Goal: Information Seeking & Learning: Learn about a topic

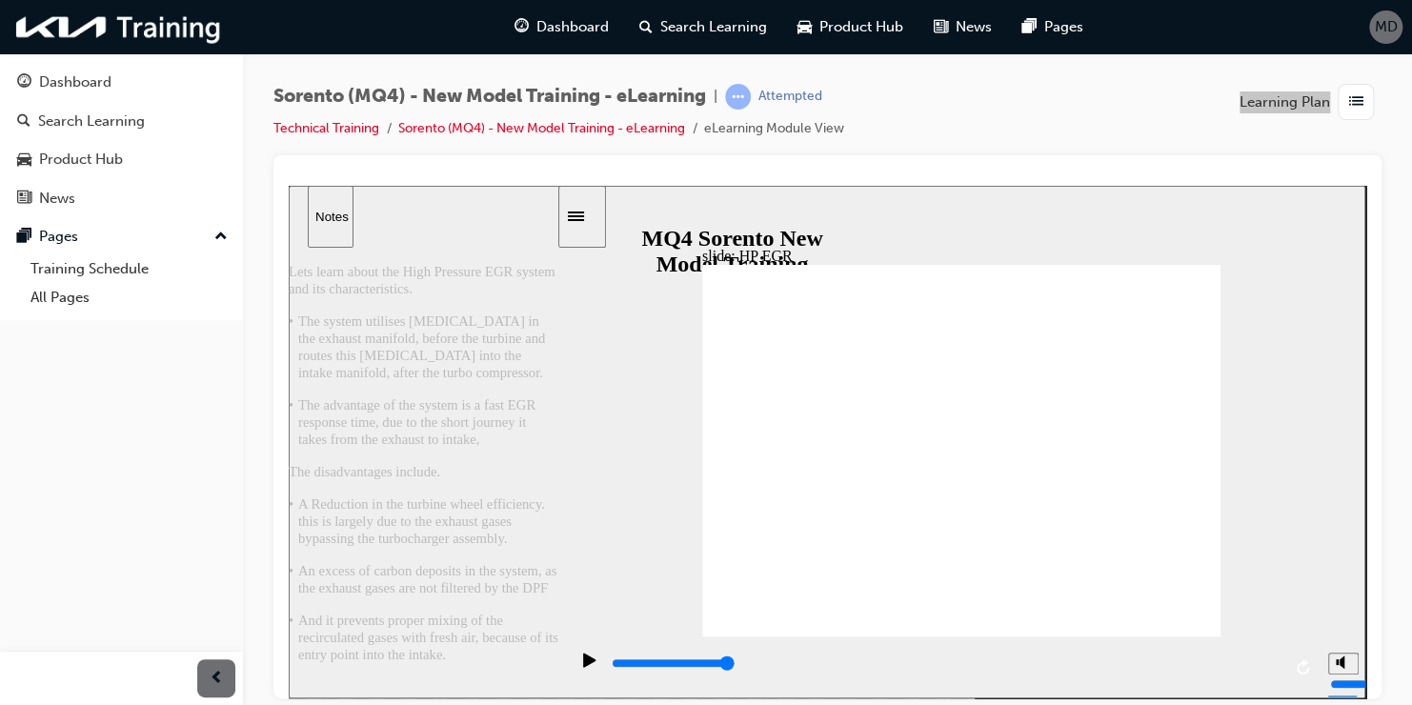
click at [1304, 503] on div "slide: HP EGR back button.png next button.png 그룹 20 1 Degrades the turbocharger…" at bounding box center [827, 441] width 1076 height 513
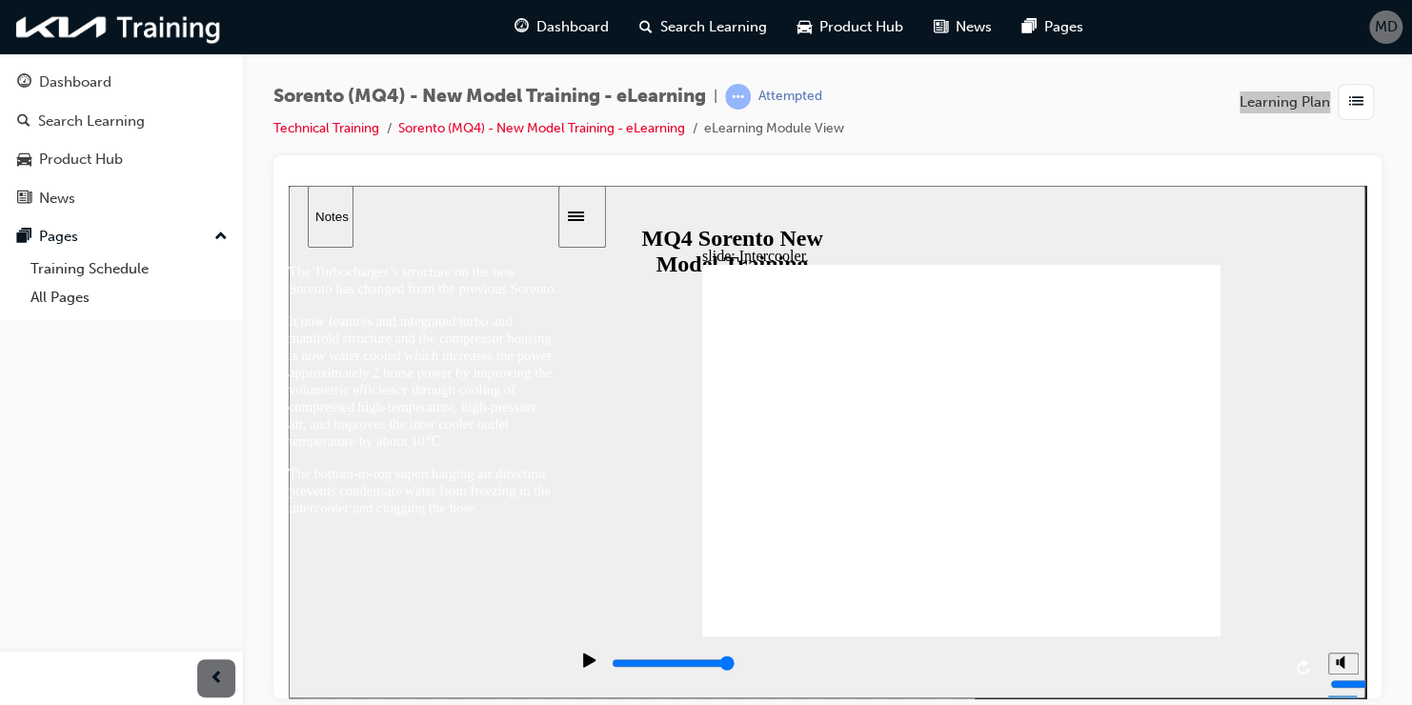
drag, startPoint x: 553, startPoint y: 564, endPoint x: 561, endPoint y: 687, distance: 123.1
click at [561, 687] on div "slide: emissions 직선 연결선 3 Table with 2 columns and 5 rows Item Regeneration Con…" at bounding box center [827, 441] width 1076 height 513
click at [561, 687] on section "Playback Speed 2 1.75" at bounding box center [962, 666] width 808 height 62
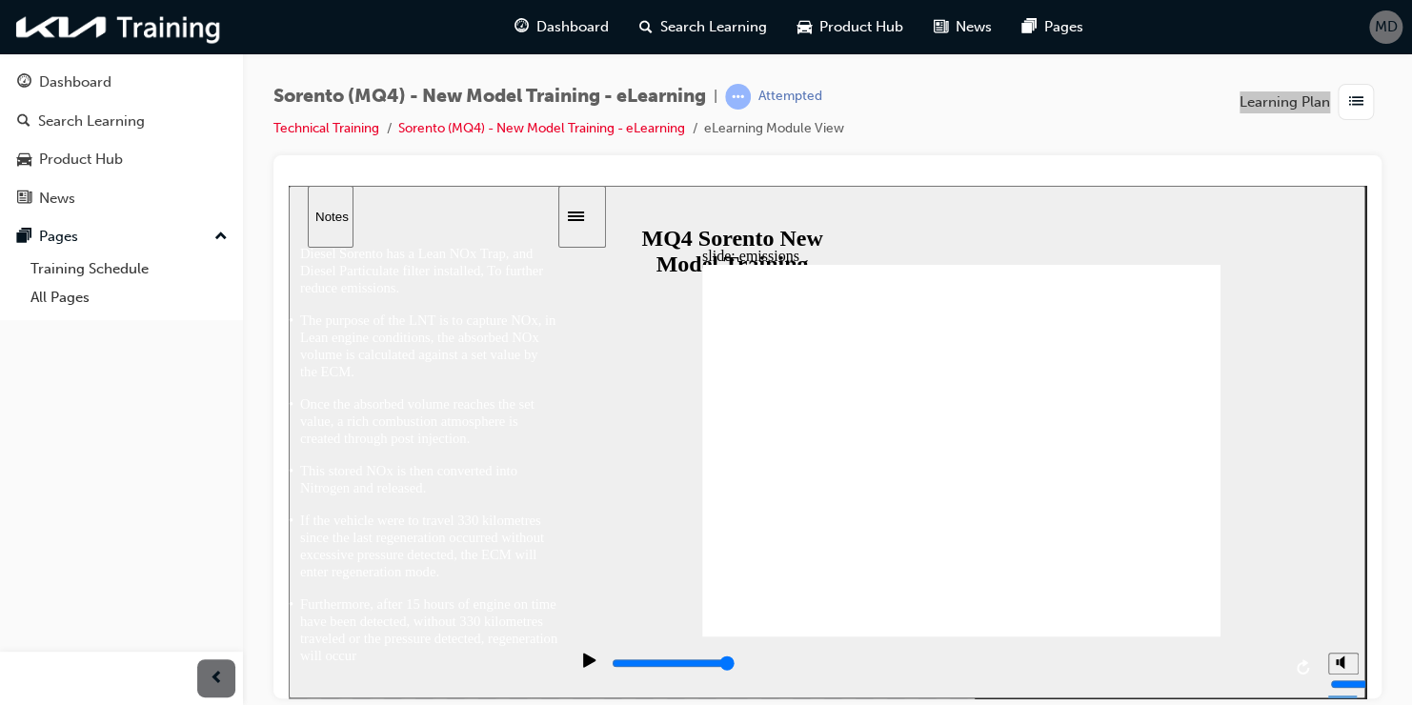
type input "5000"
radio input "true"
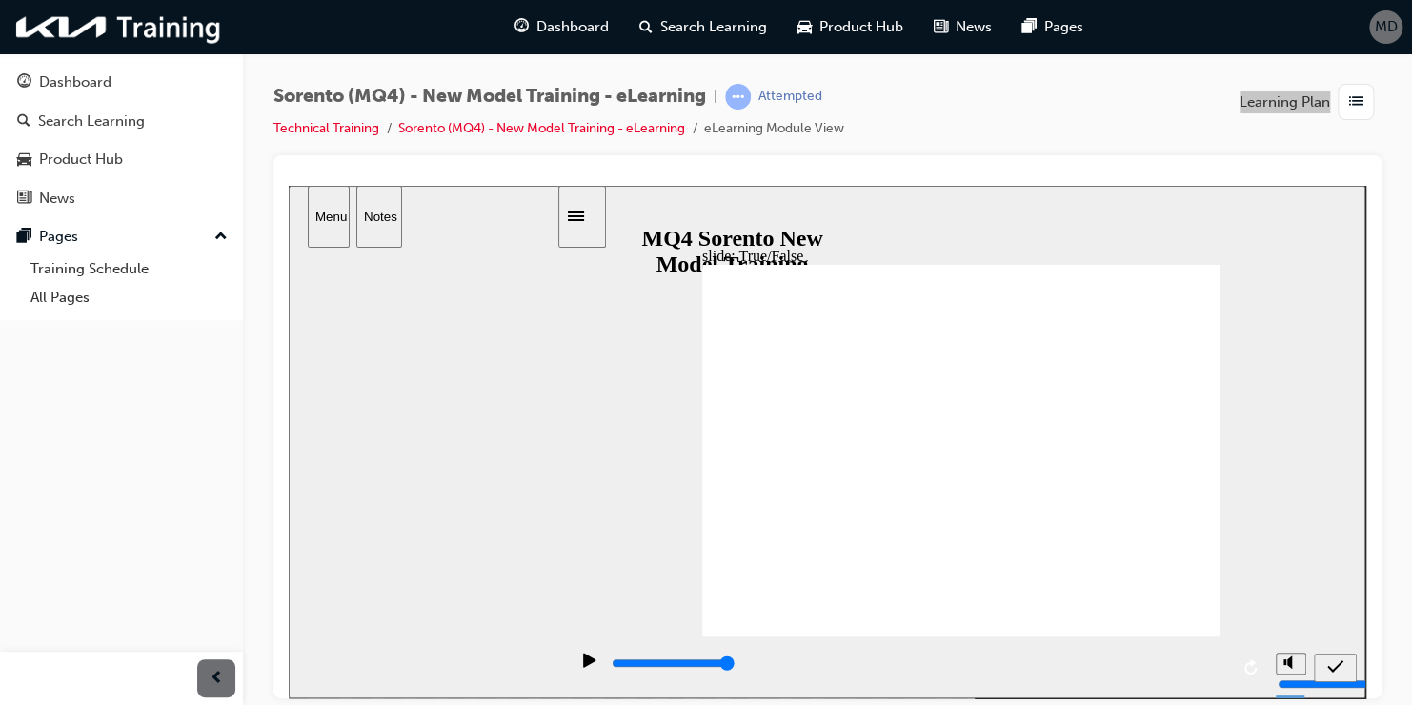
click at [1332, 657] on div "submit" at bounding box center [1335, 667] width 28 height 20
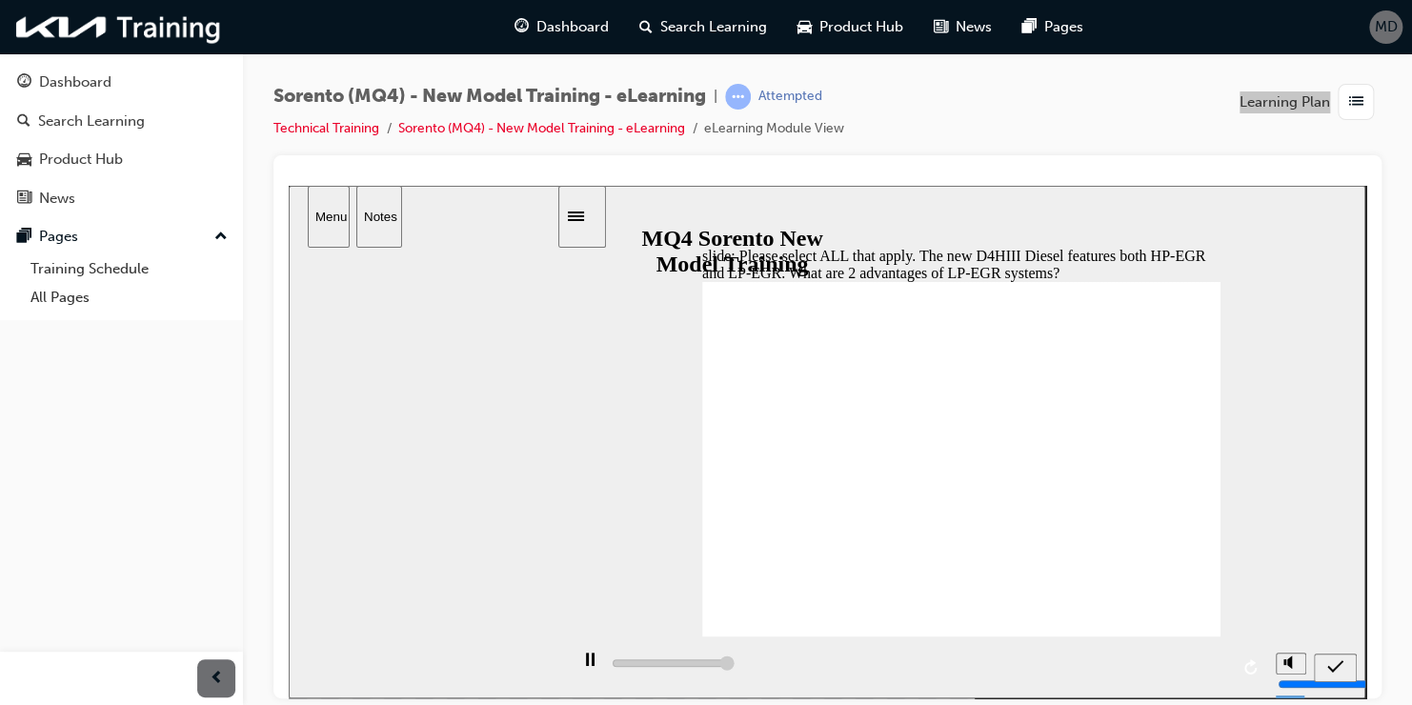
type input "5000"
checkbox input "true"
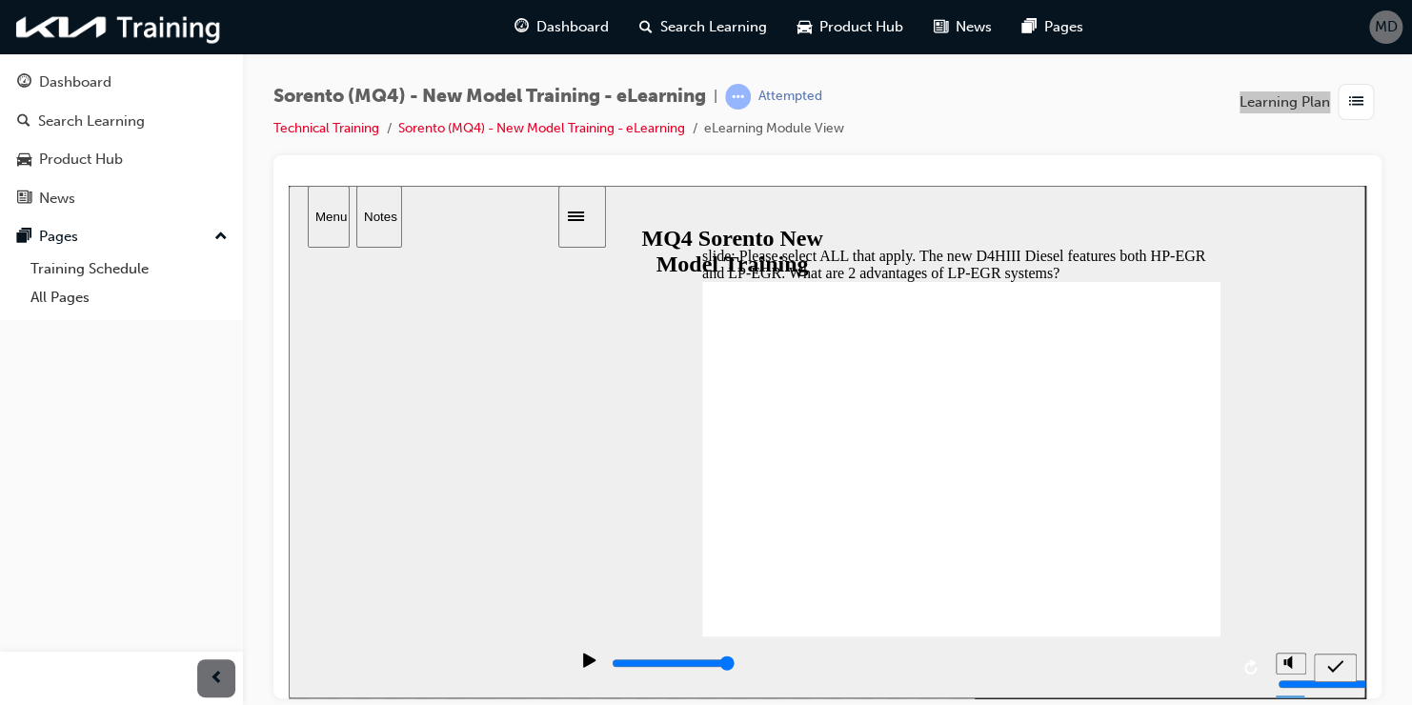
checkbox input "true"
click at [1323, 664] on div "submit" at bounding box center [1335, 667] width 28 height 20
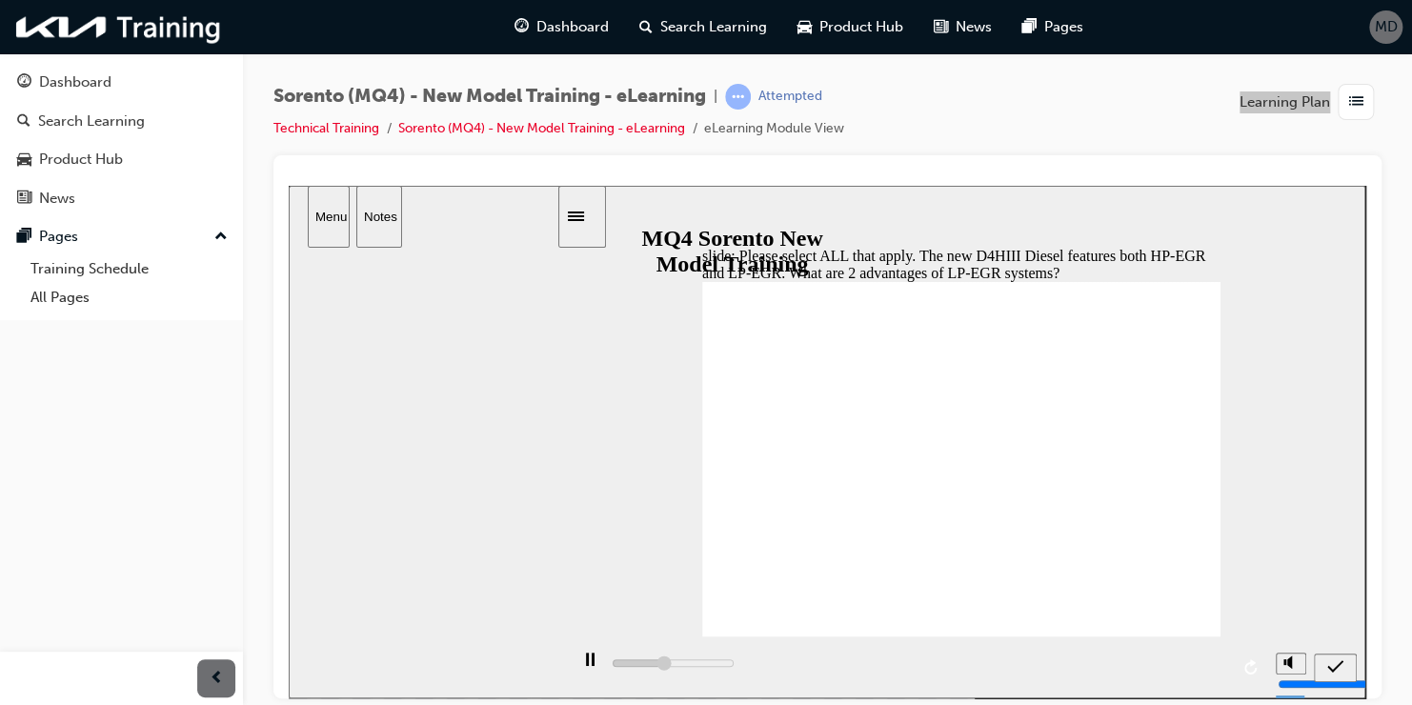
type input "5000"
checkbox input "false"
click at [1335, 665] on icon "submit" at bounding box center [1335, 665] width 16 height 17
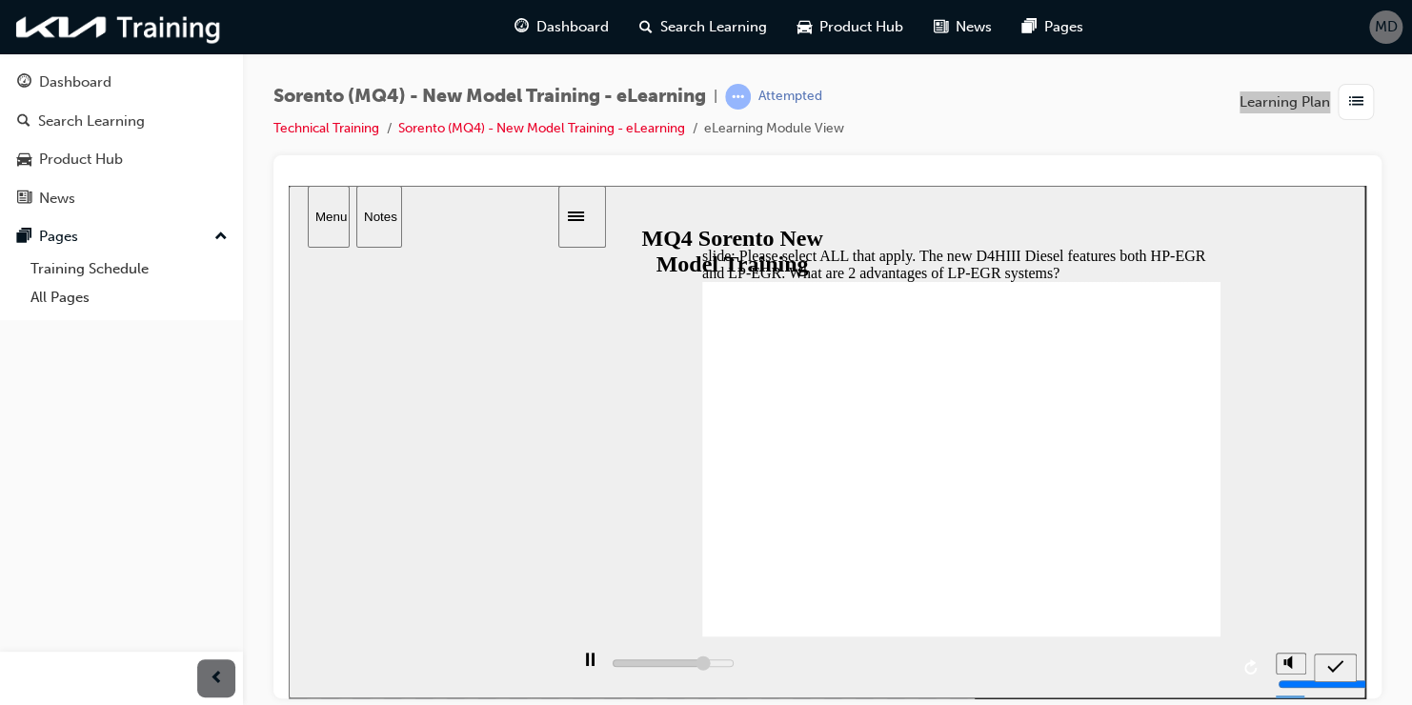
type input "5000"
checkbox input "false"
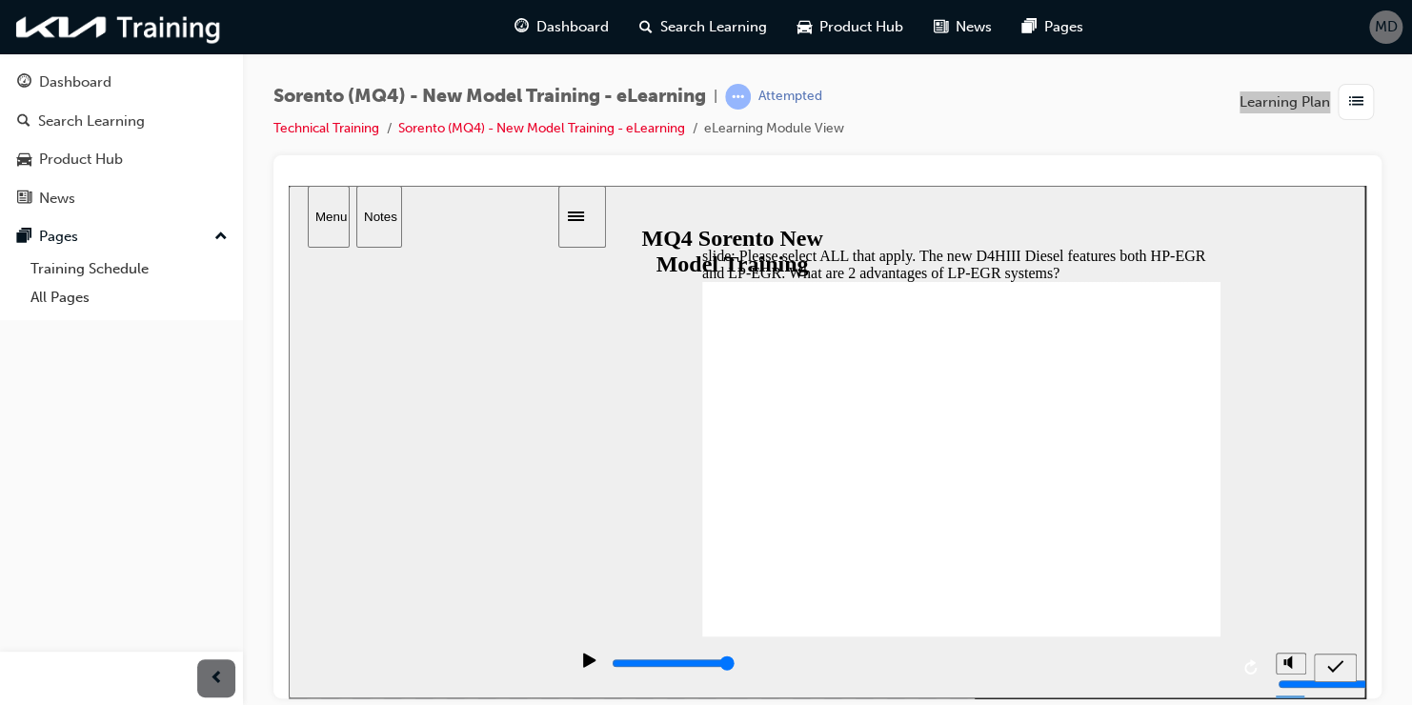
checkbox input "false"
click at [1339, 666] on icon "submit" at bounding box center [1335, 665] width 16 height 17
type input "5000"
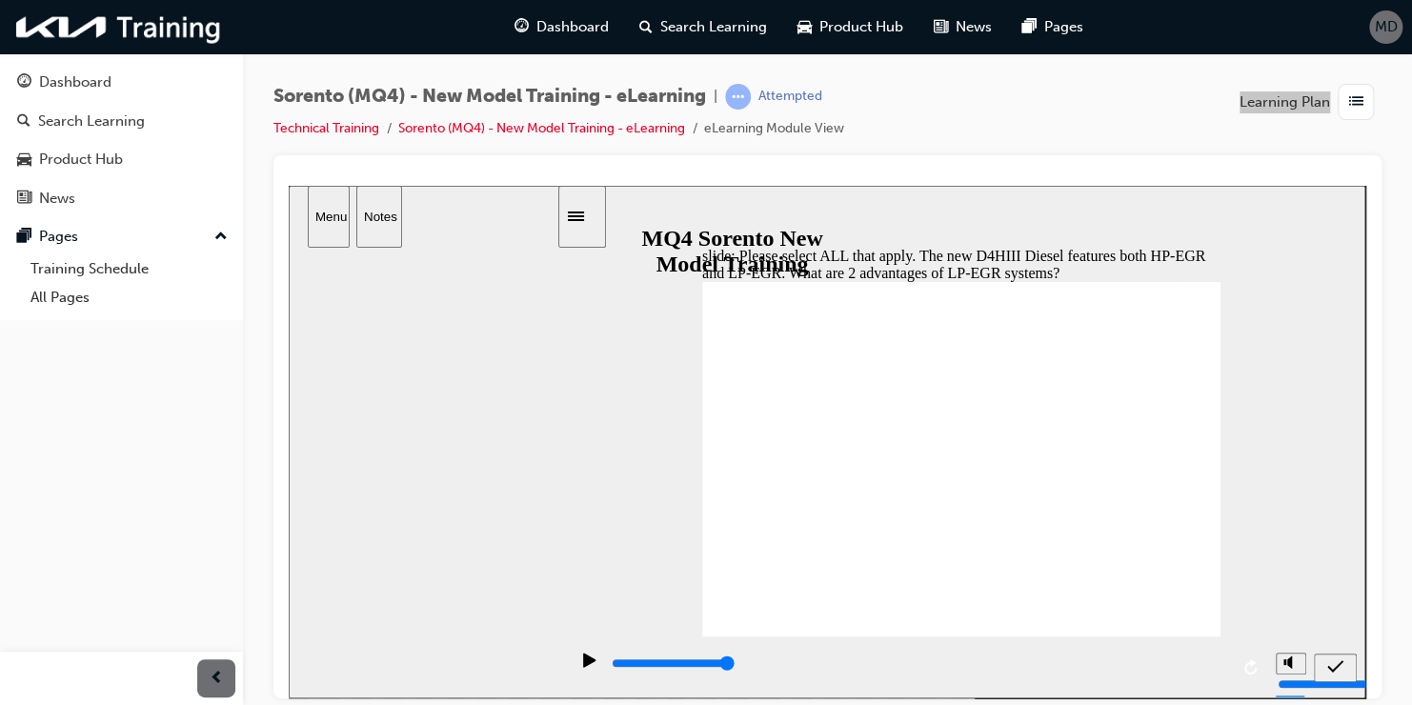
checkbox input "true"
click at [1340, 668] on icon "submit" at bounding box center [1335, 665] width 16 height 17
type input "5000"
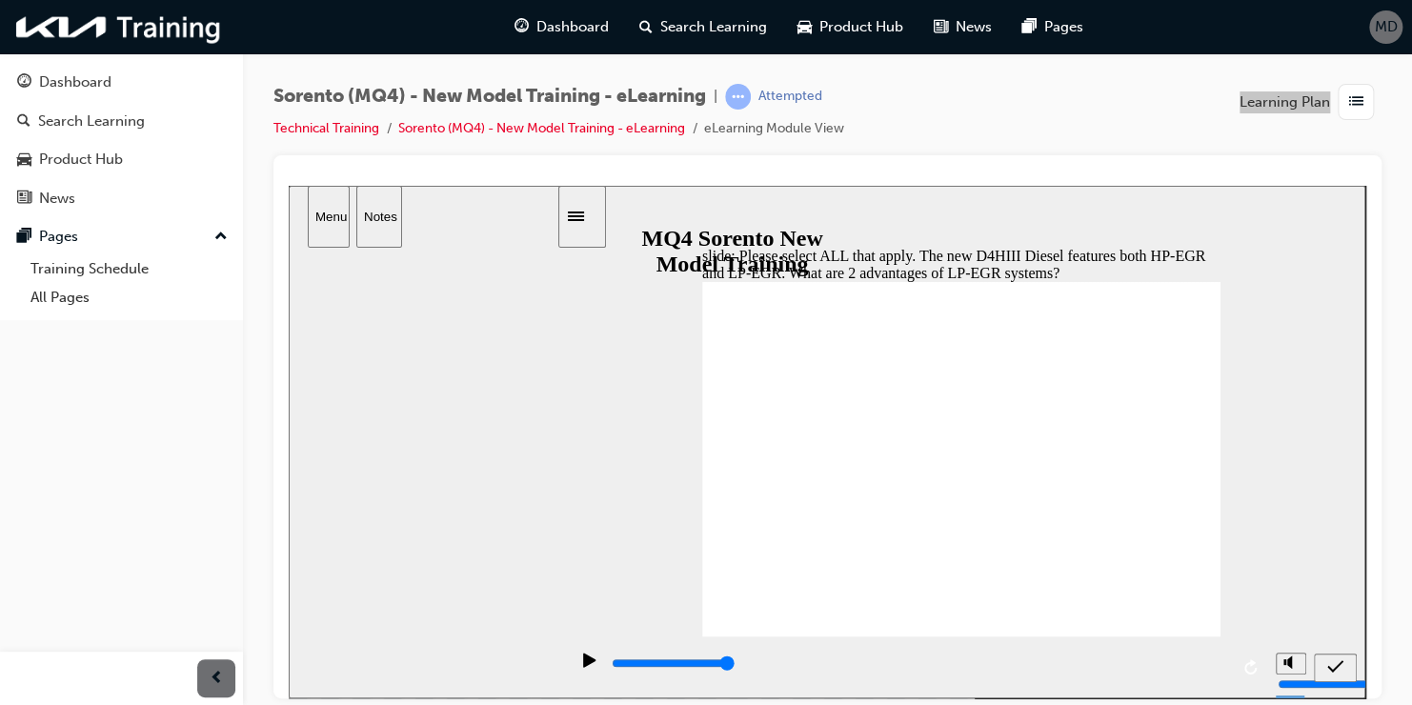
checkbox input "false"
checkbox input "true"
click at [1335, 670] on icon "submit" at bounding box center [1335, 665] width 16 height 17
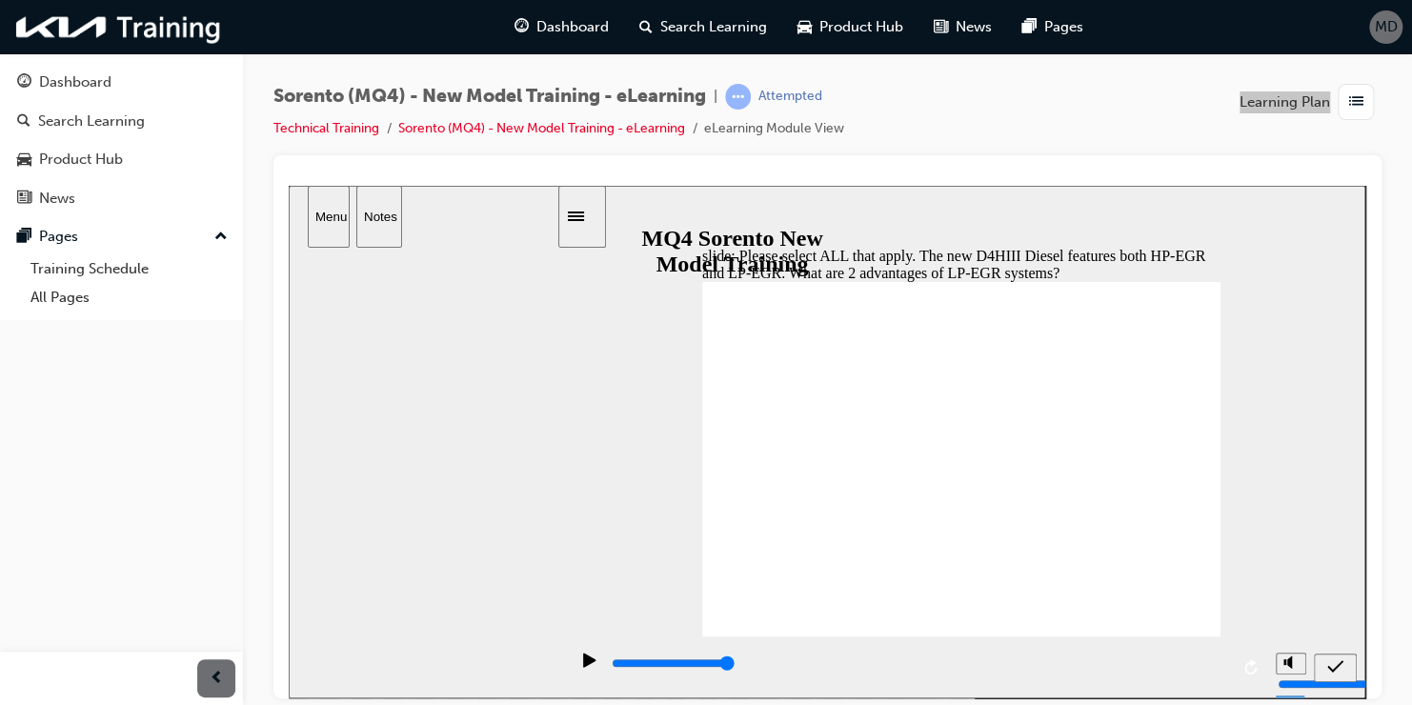
type input "5000"
checkbox input "false"
checkbox input "true"
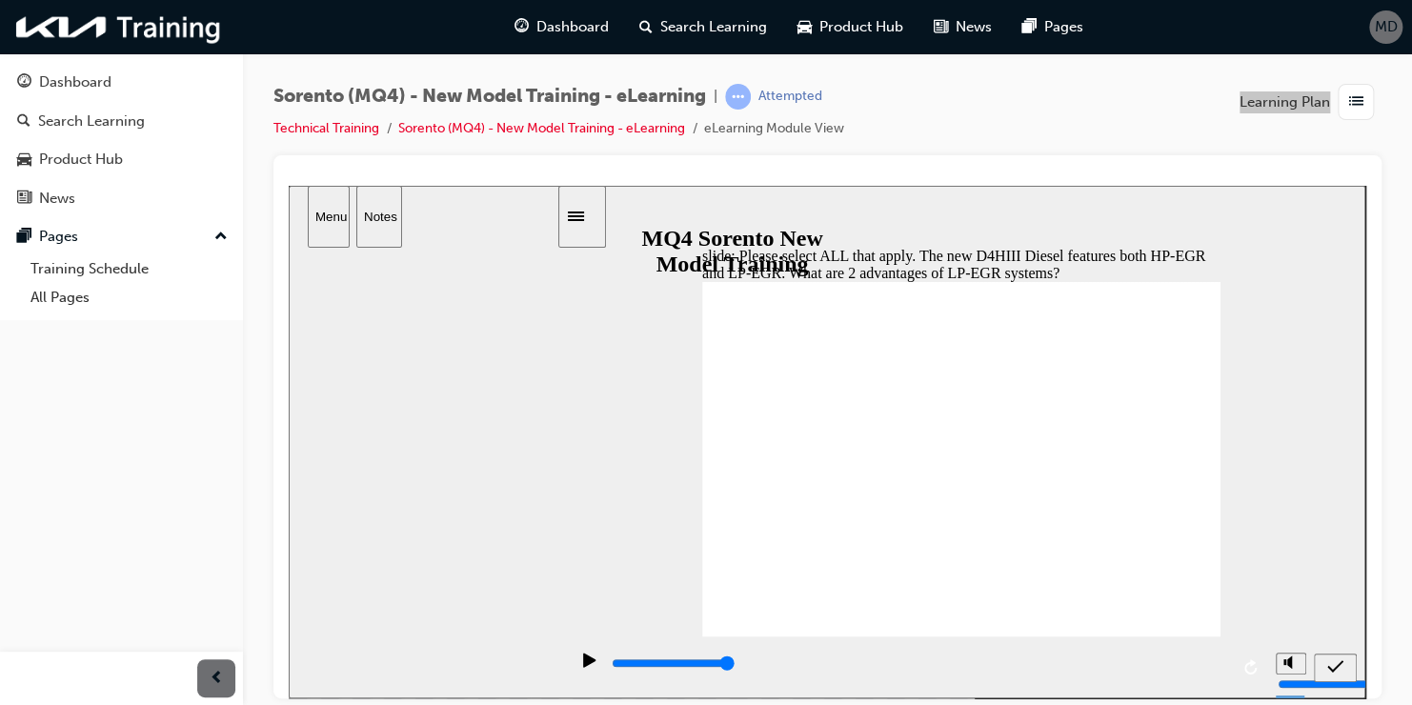
checkbox input "true"
click at [1332, 662] on icon "submit" at bounding box center [1335, 665] width 16 height 17
type input "5000"
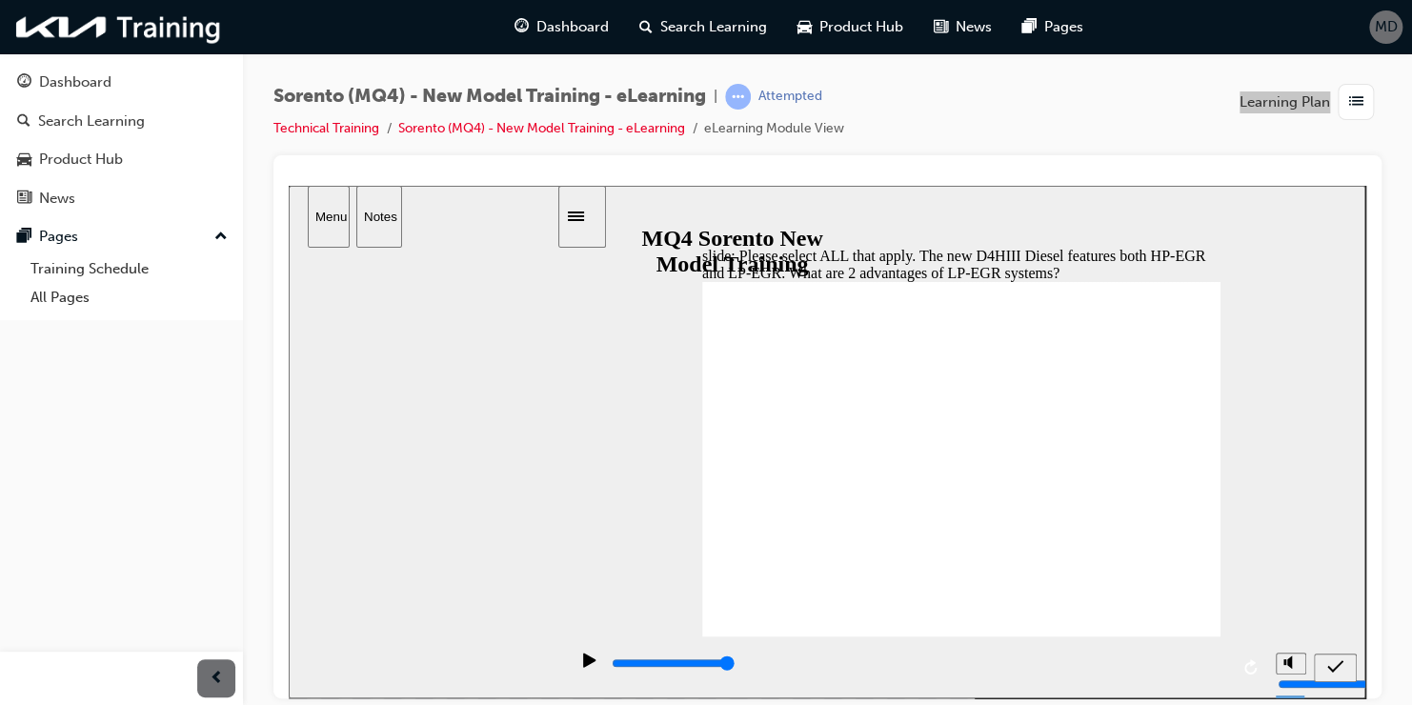
checkbox input "false"
click at [1327, 657] on div "submit" at bounding box center [1335, 667] width 28 height 20
type input "5000"
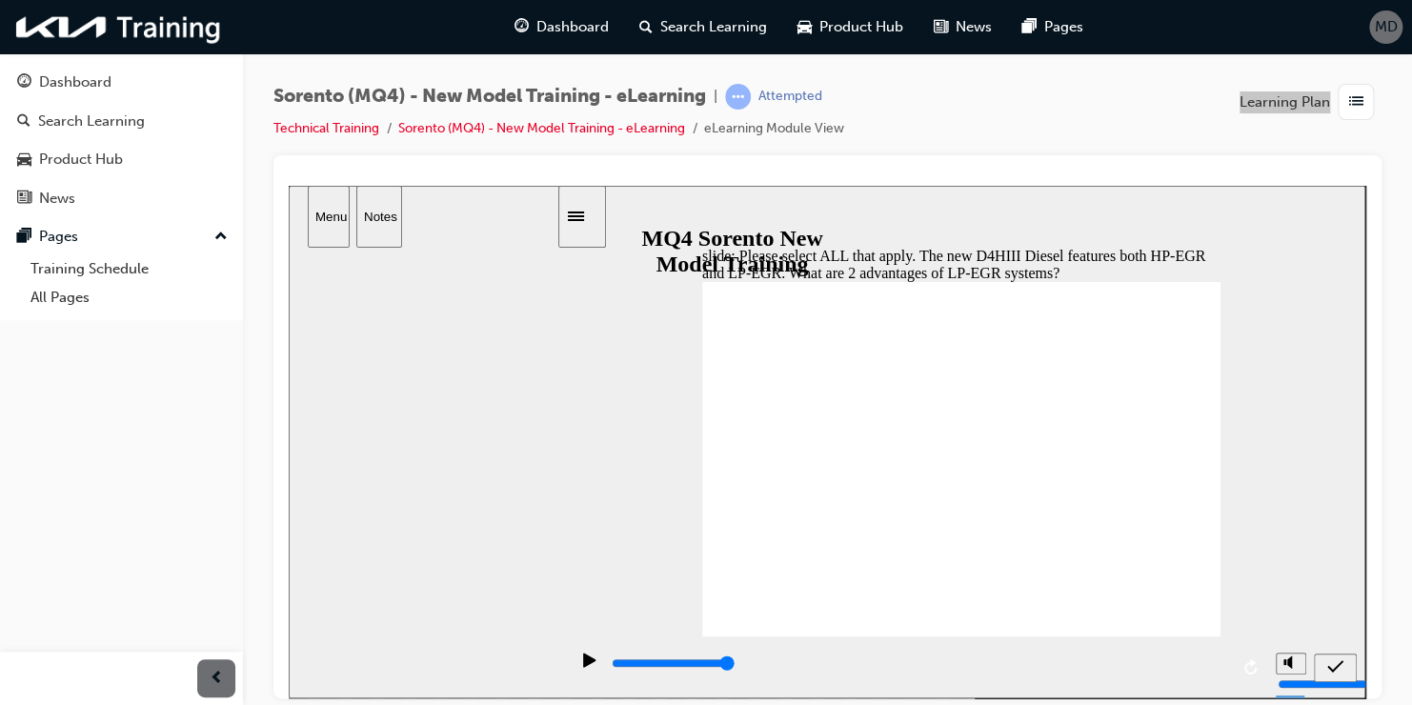
checkbox input "false"
drag, startPoint x: 727, startPoint y: 467, endPoint x: 1163, endPoint y: 626, distance: 464.4
checkbox input "true"
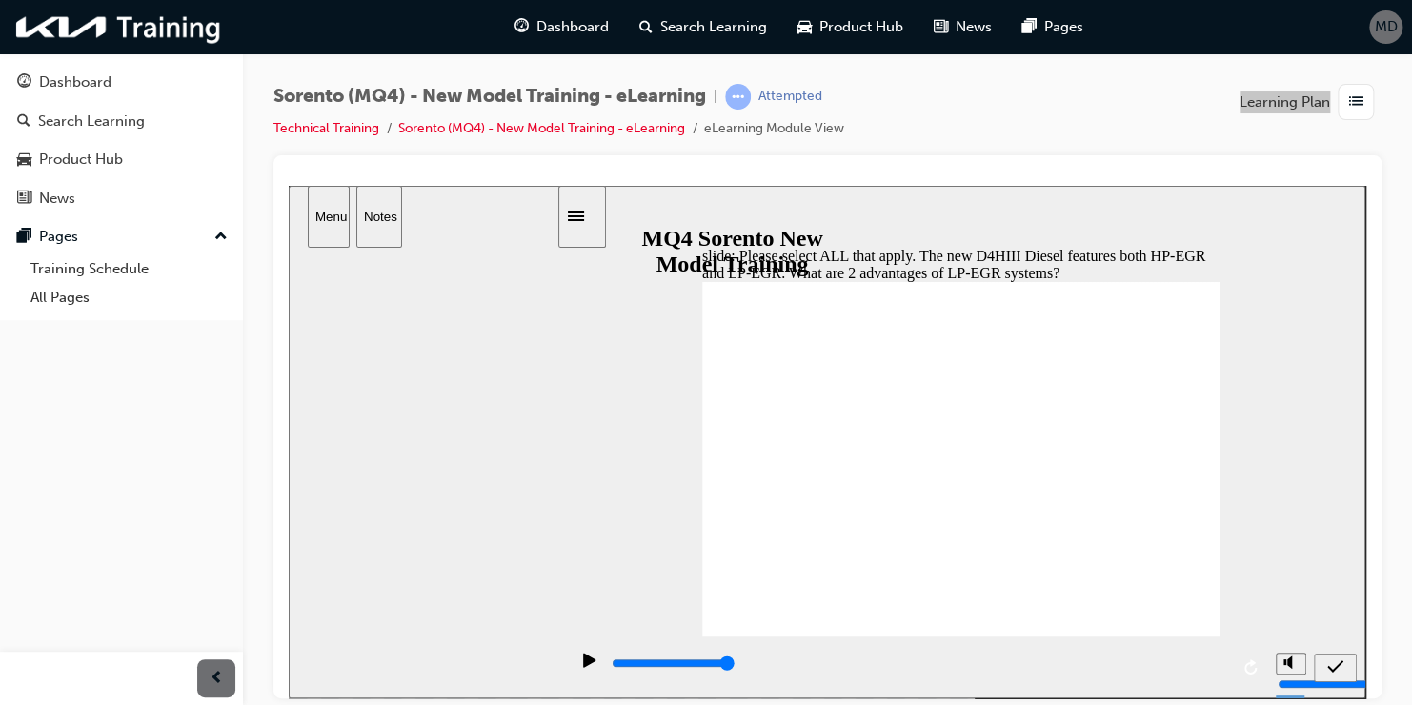
click at [1331, 659] on icon "submit" at bounding box center [1335, 665] width 16 height 17
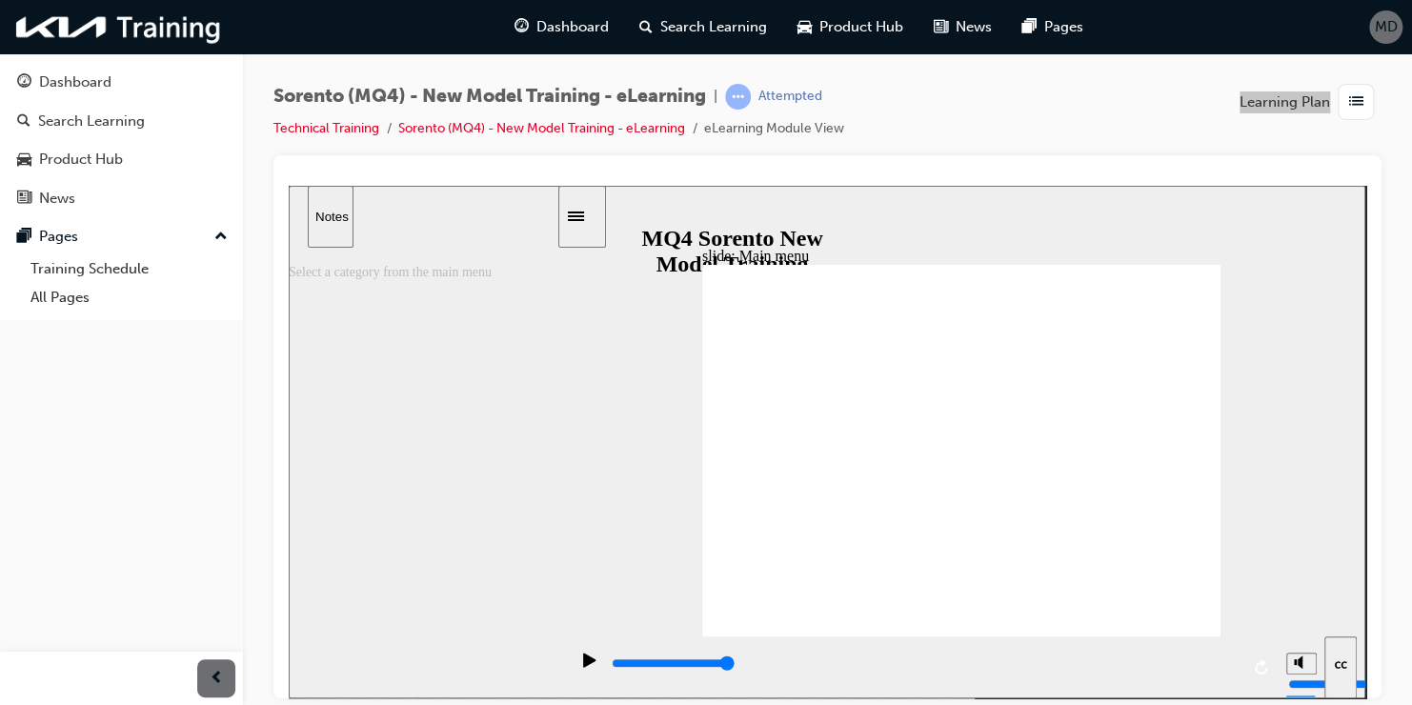
type input "5000"
